Goal: Information Seeking & Learning: Check status

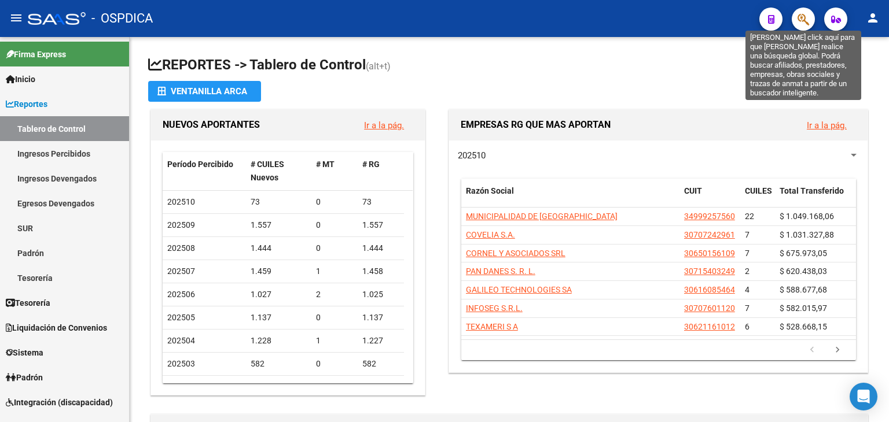
click at [796, 21] on button "button" at bounding box center [802, 19] width 23 height 23
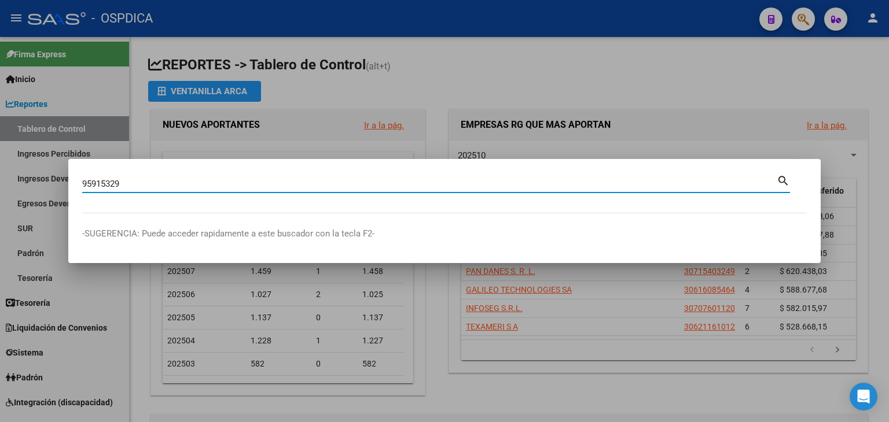
type input "95915329"
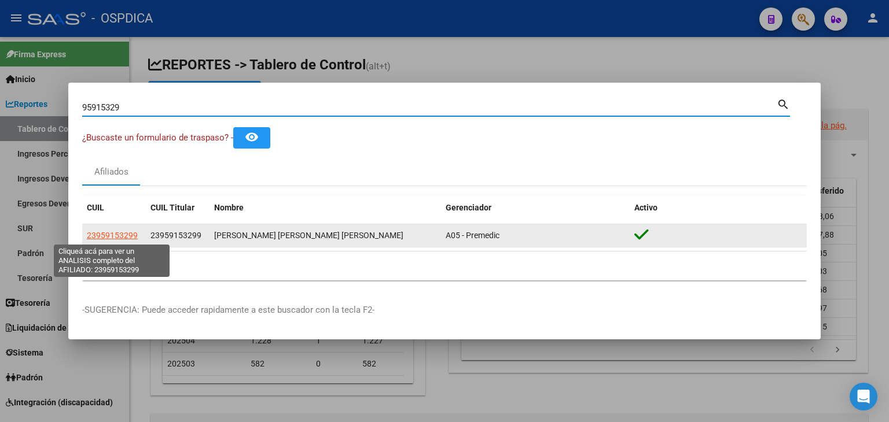
click at [108, 236] on span "23959153299" at bounding box center [112, 235] width 51 height 9
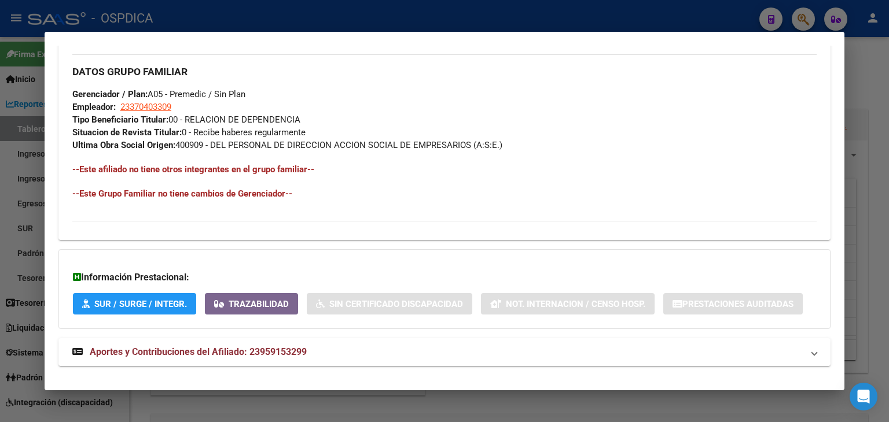
scroll to position [572, 0]
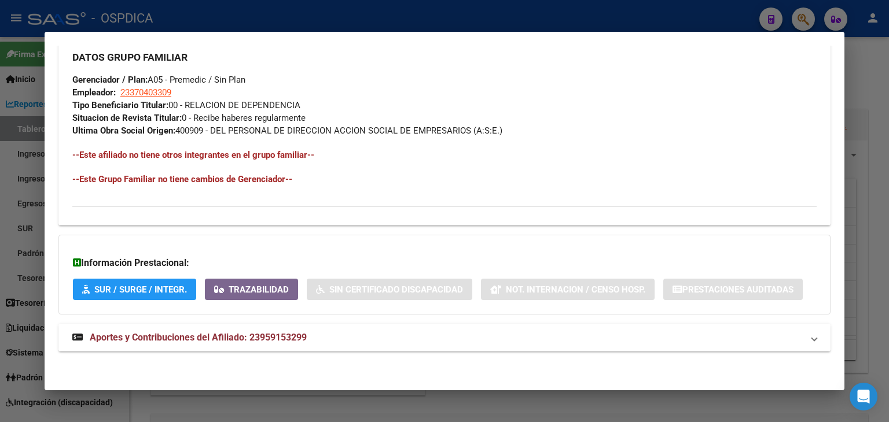
click at [186, 342] on strong "Aportes y Contribuciones del Afiliado: 23959153299" at bounding box center [189, 338] width 234 height 14
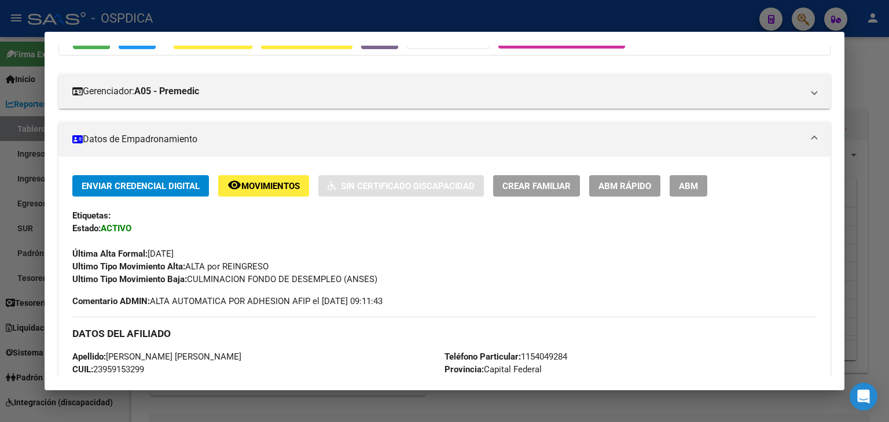
scroll to position [0, 0]
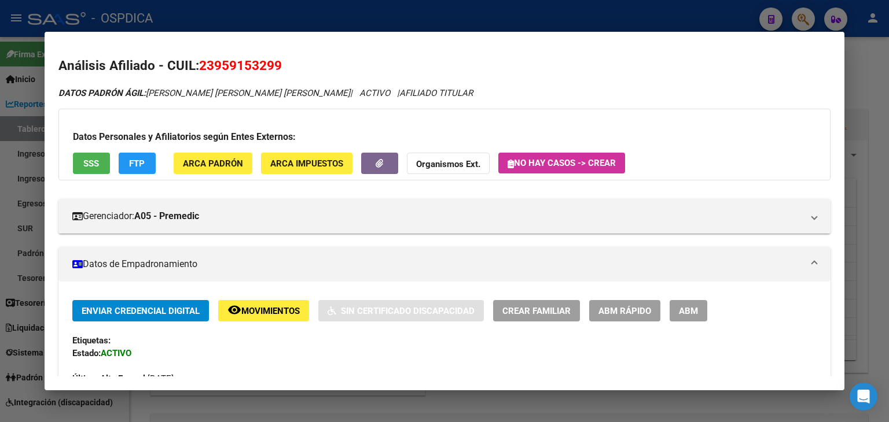
click at [868, 64] on div at bounding box center [444, 211] width 889 height 422
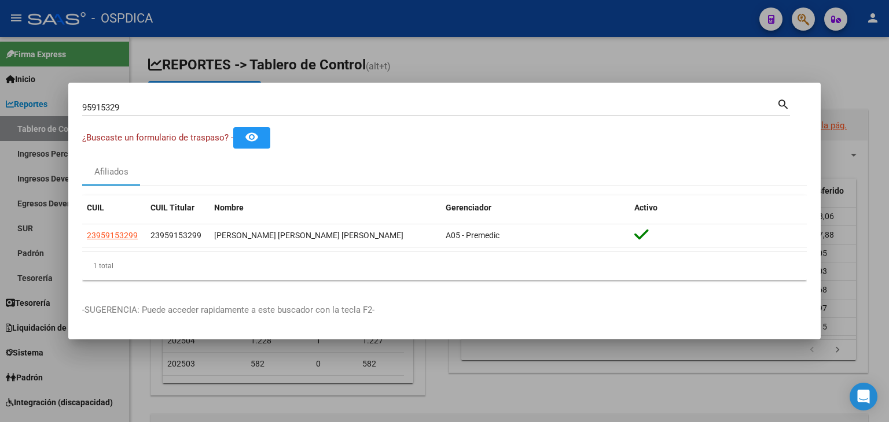
click at [799, 17] on div at bounding box center [444, 211] width 889 height 422
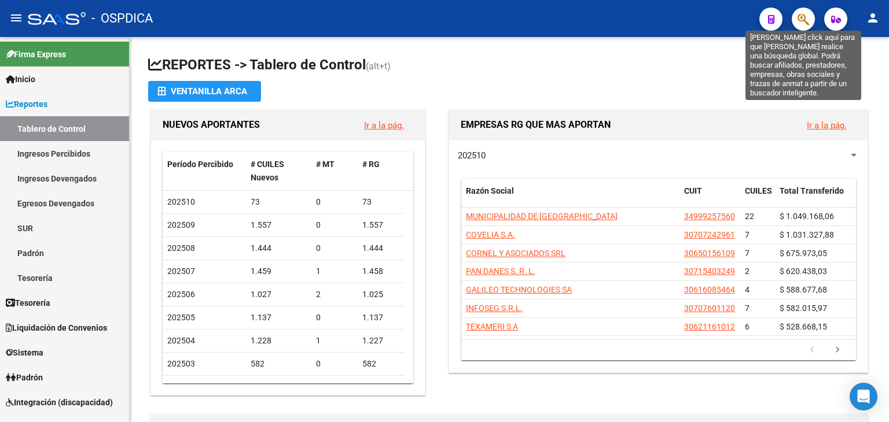
click at [799, 20] on icon "button" at bounding box center [803, 19] width 12 height 13
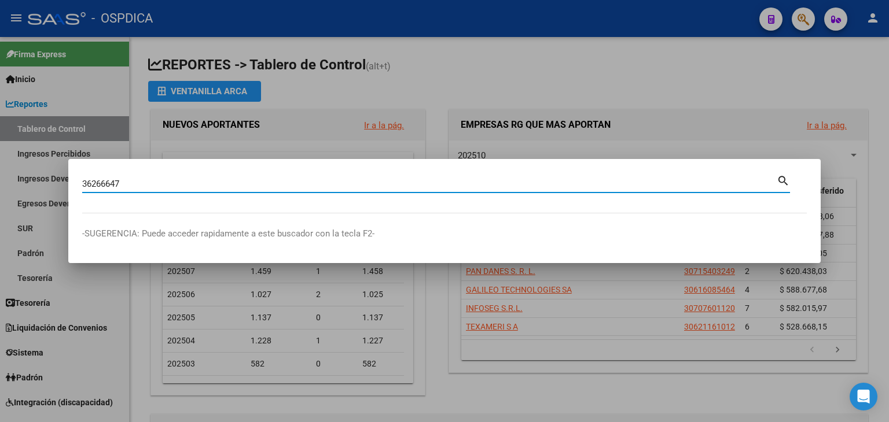
type input "36266647"
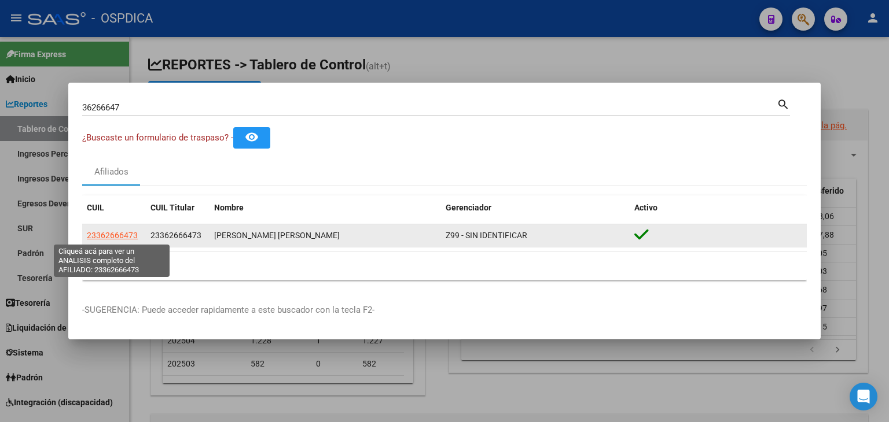
click at [116, 237] on span "23362666473" at bounding box center [112, 235] width 51 height 9
type textarea "23362666473"
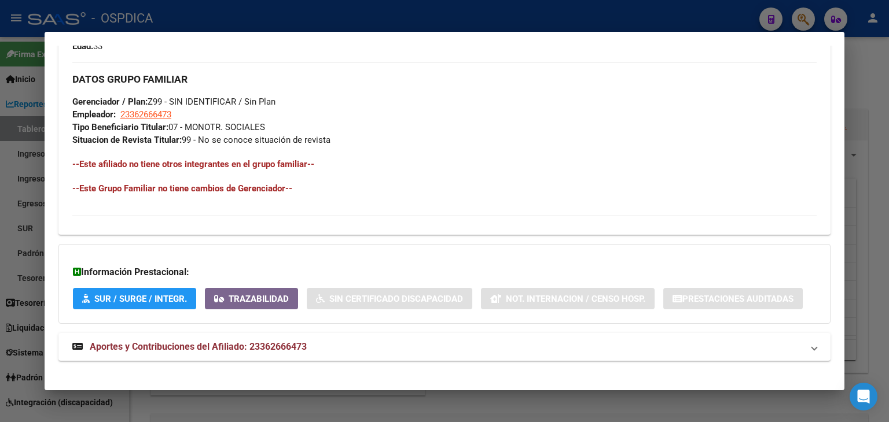
scroll to position [547, 0]
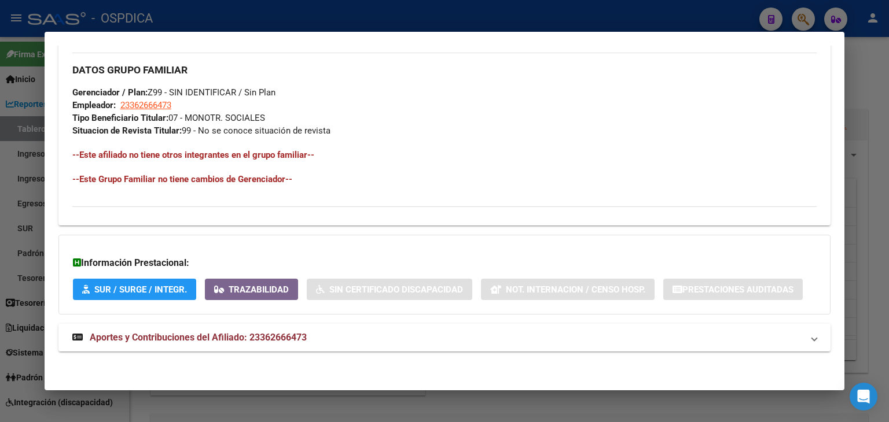
click at [339, 343] on mat-panel-title "Aportes y Contribuciones del Afiliado: 23362666473" at bounding box center [437, 338] width 730 height 14
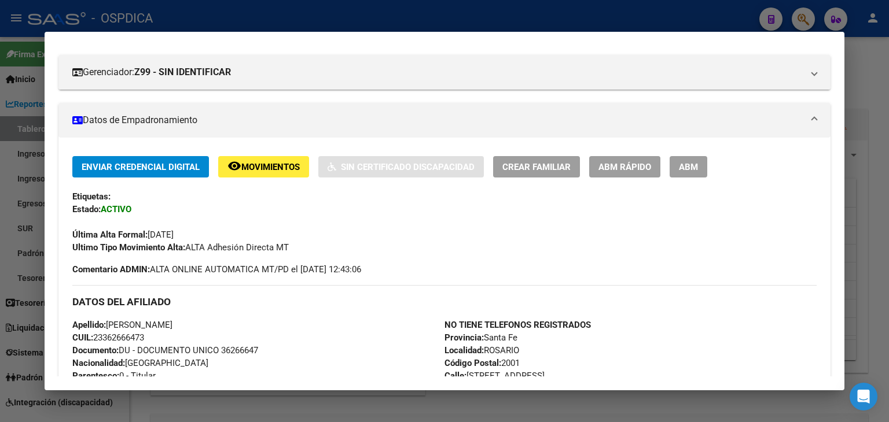
scroll to position [139, 0]
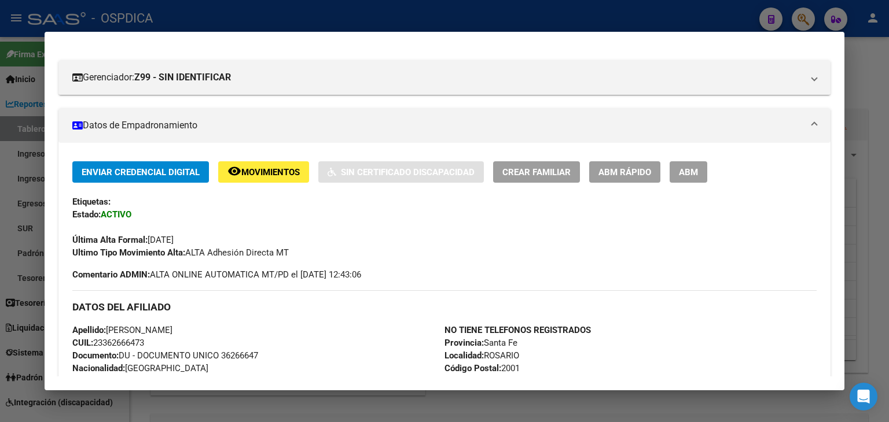
click at [53, 290] on mat-dialog-content "Análisis Afiliado - CUIL: 23362666473 DATOS [PERSON_NAME] ÁGIL: [PERSON_NAME] […" at bounding box center [444, 211] width 799 height 331
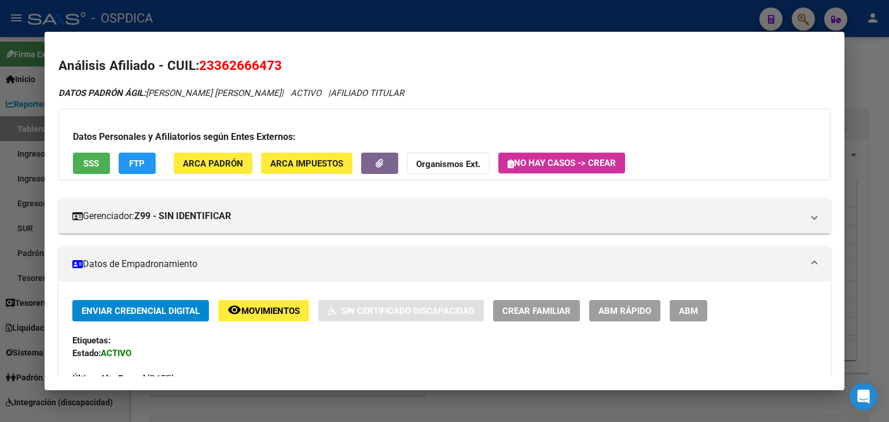
drag, startPoint x: 53, startPoint y: 290, endPoint x: 29, endPoint y: 21, distance: 270.1
click at [29, 21] on div "36266647 Buscar (apellido, dni, cuil, nro traspaso, cuit, obra social) search ¿…" at bounding box center [444, 211] width 889 height 422
click at [13, 106] on div at bounding box center [444, 211] width 889 height 422
click at [14, 220] on div at bounding box center [444, 211] width 889 height 422
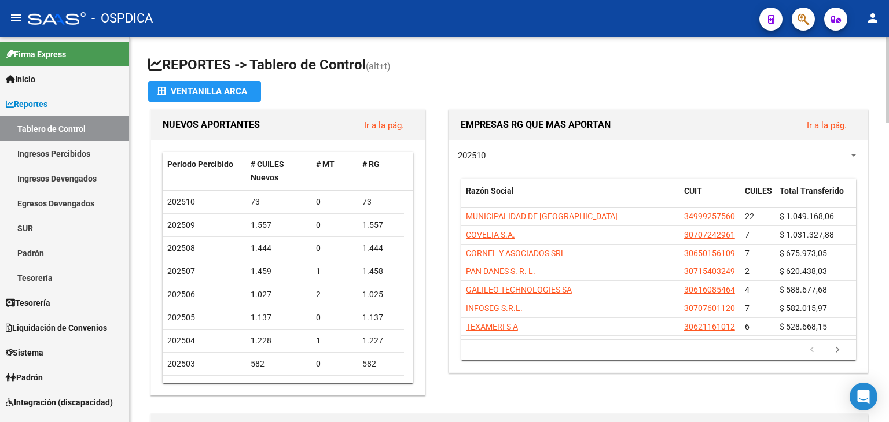
click at [598, 120] on span "EMPRESAS RG QUE MAS APORTAN" at bounding box center [535, 124] width 150 height 11
click at [599, 194] on div "Razón Social" at bounding box center [570, 191] width 209 height 13
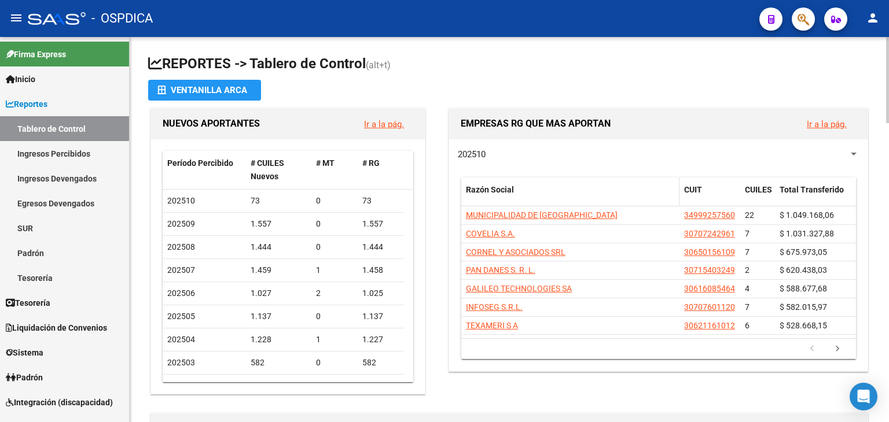
scroll to position [3, 0]
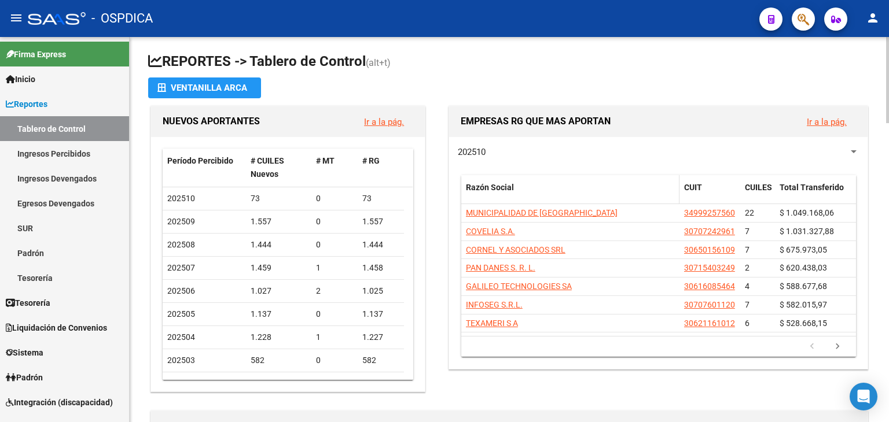
click at [888, 98] on div at bounding box center [887, 81] width 3 height 86
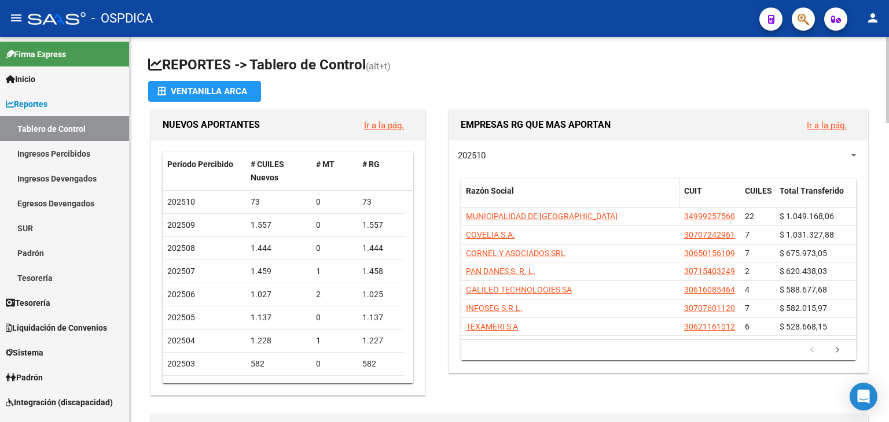
scroll to position [2, 0]
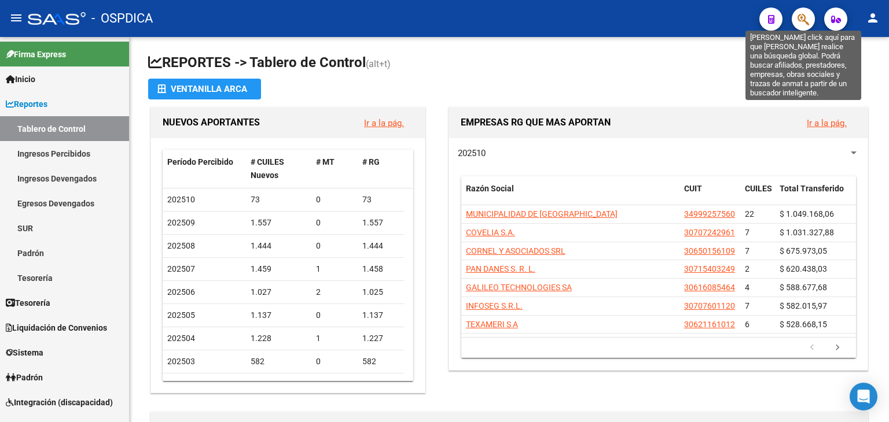
click at [810, 12] on button "button" at bounding box center [802, 19] width 23 height 23
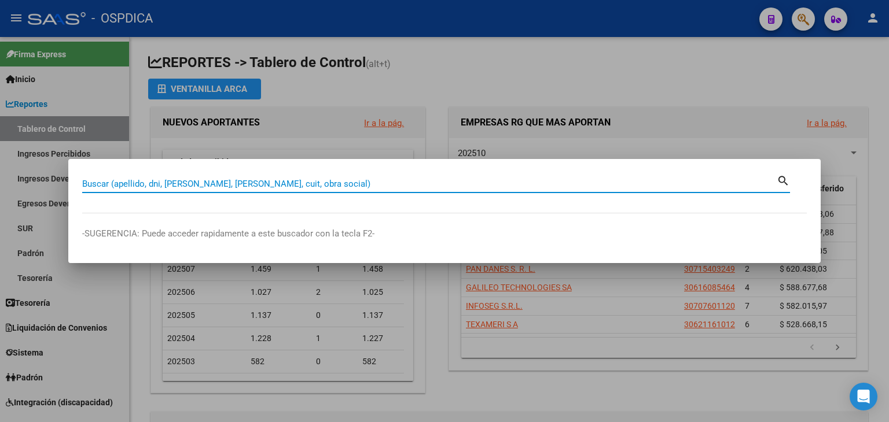
paste input "36266647"
type input "36266647"
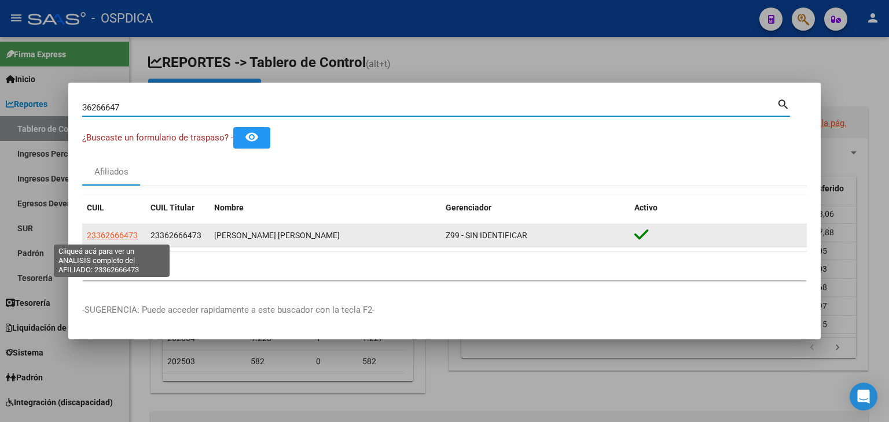
click at [104, 232] on span "23362666473" at bounding box center [112, 235] width 51 height 9
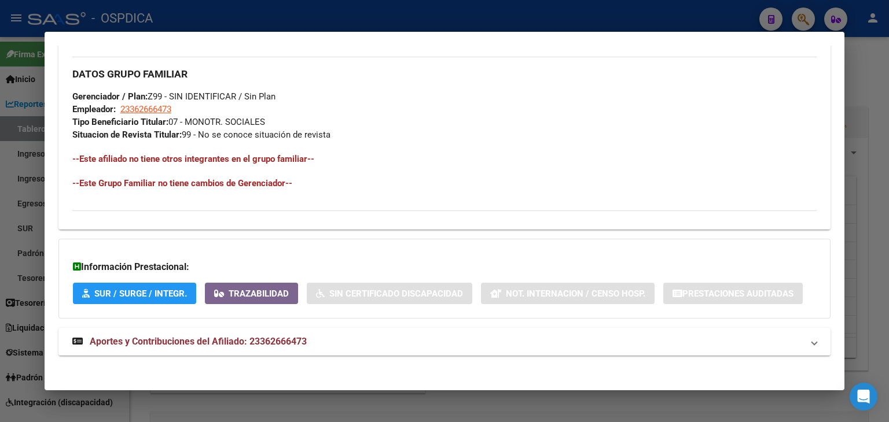
scroll to position [547, 0]
